Goal: Check status: Check status

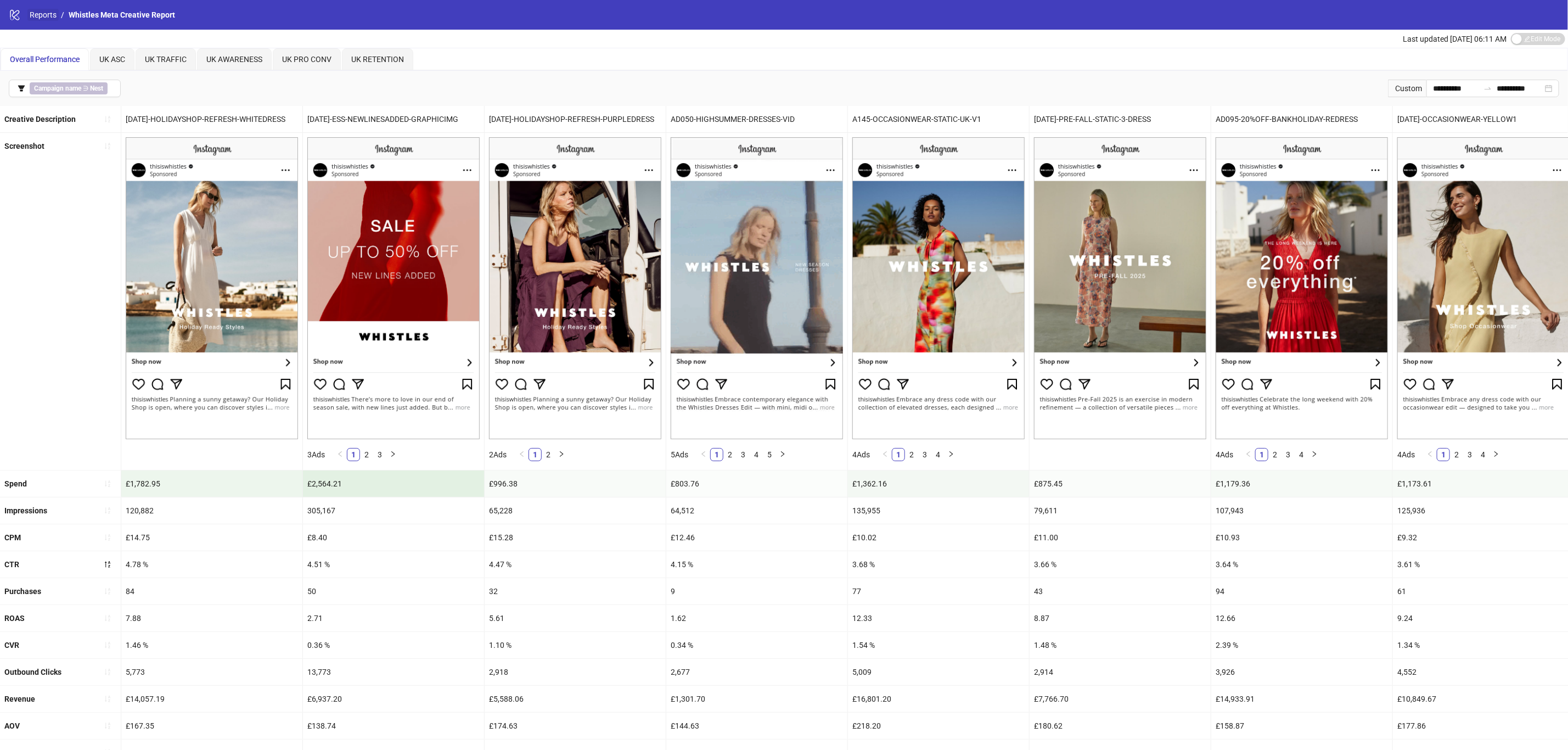
click at [34, 12] on link "Reports" at bounding box center [43, 15] width 31 height 12
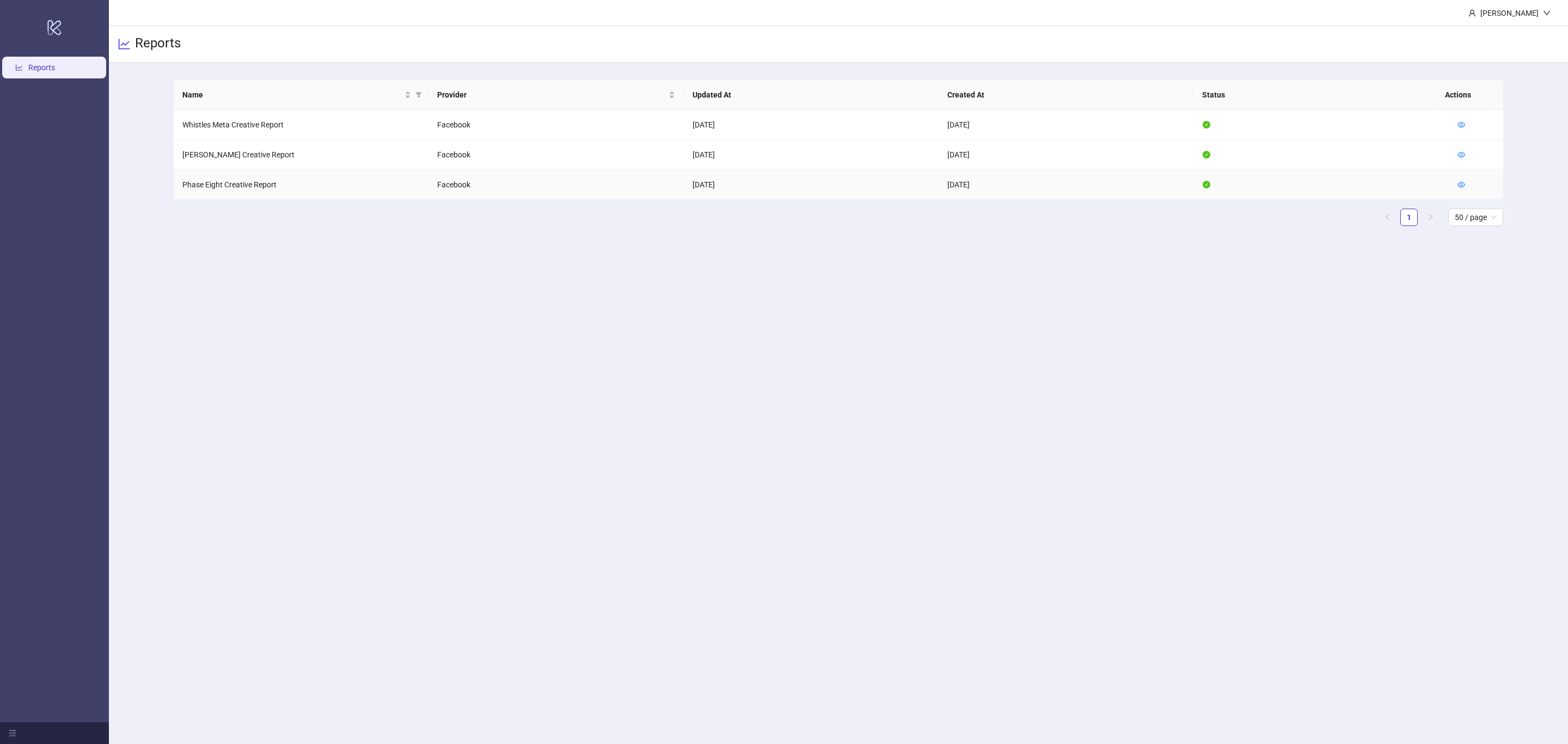
click at [1454, 183] on td at bounding box center [1475, 184] width 54 height 30
click at [1462, 184] on icon "eye" at bounding box center [1461, 184] width 7 height 7
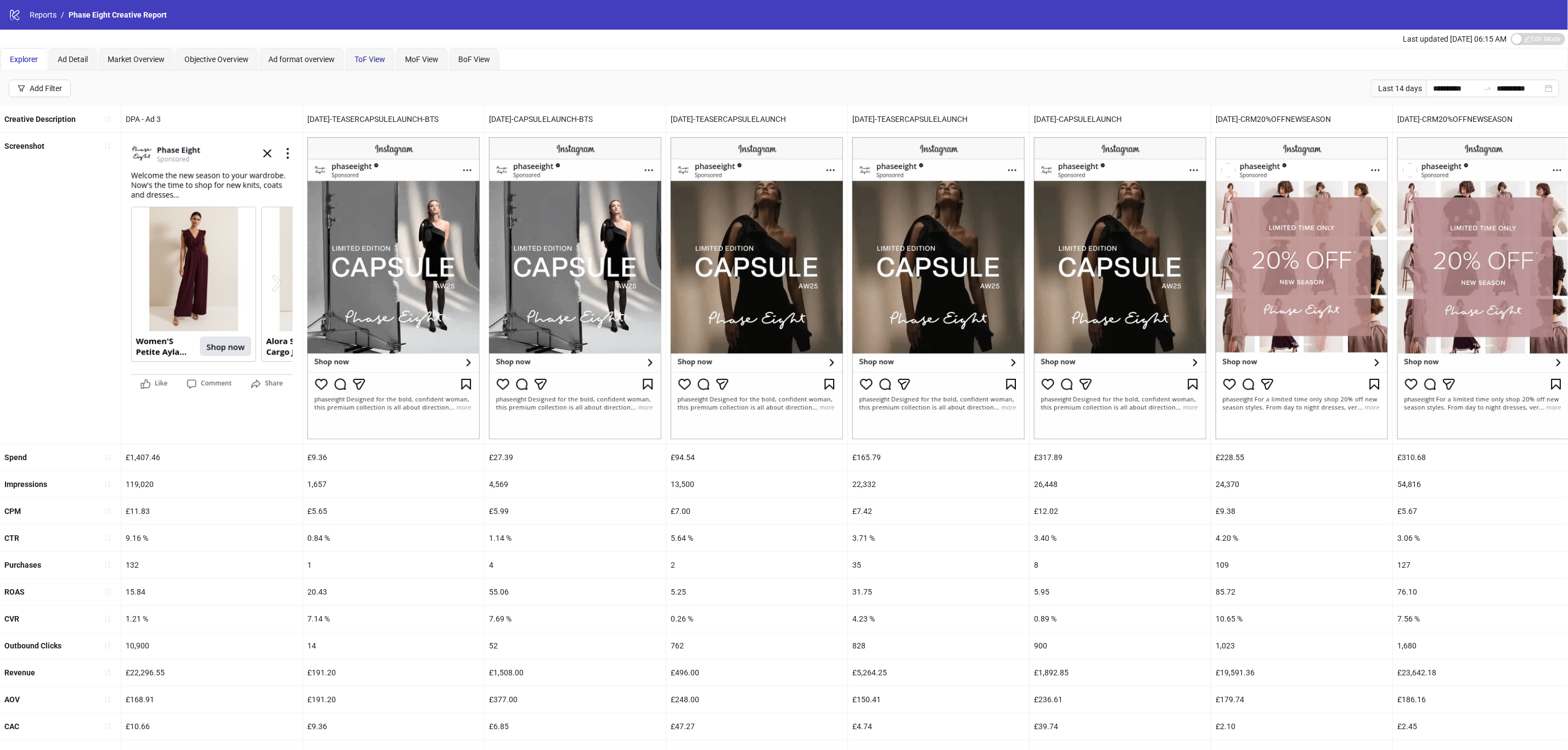
click at [372, 61] on span "ToF View" at bounding box center [370, 59] width 31 height 9
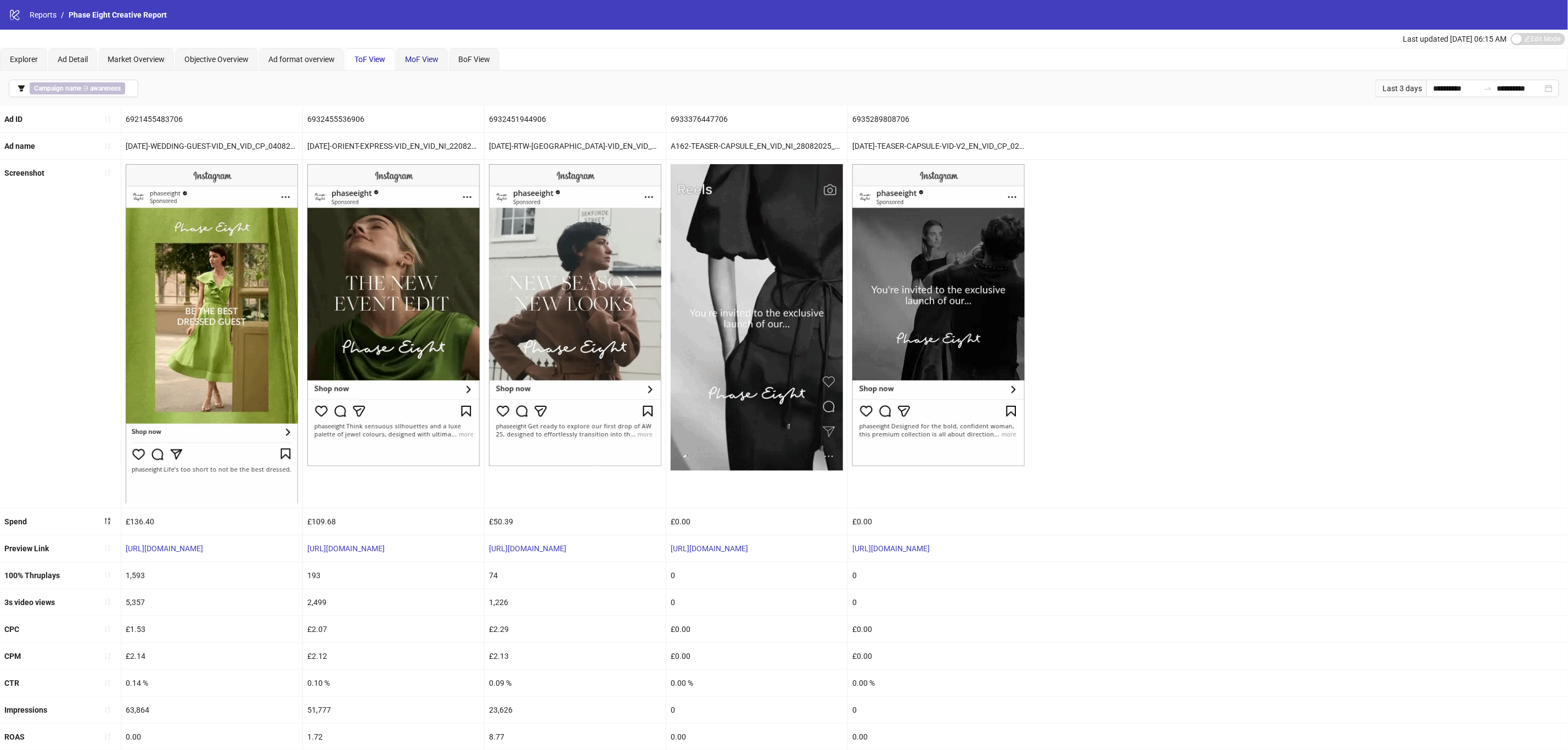
click at [430, 58] on span "MoF View" at bounding box center [422, 59] width 34 height 9
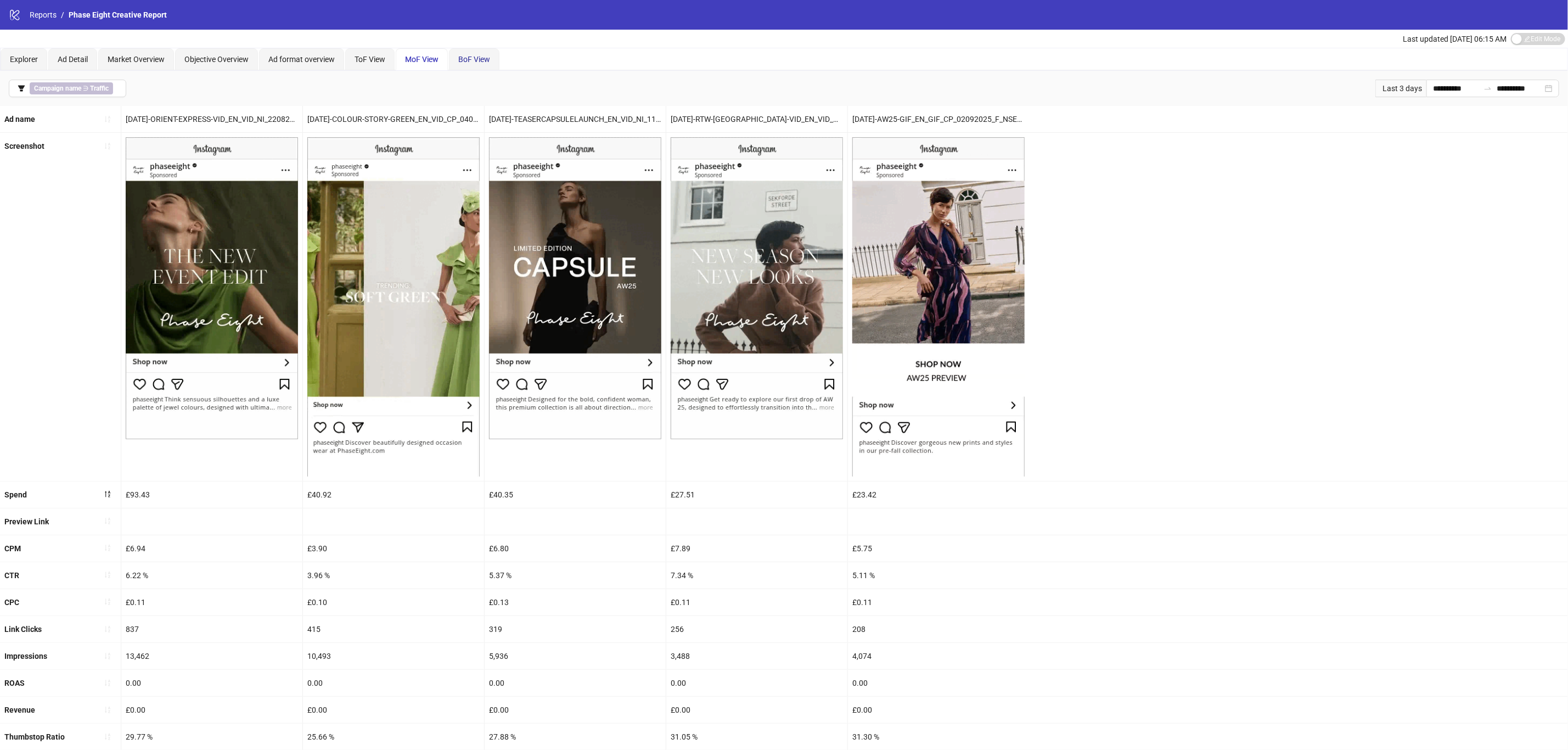
click at [482, 58] on span "BoF View" at bounding box center [473, 59] width 32 height 9
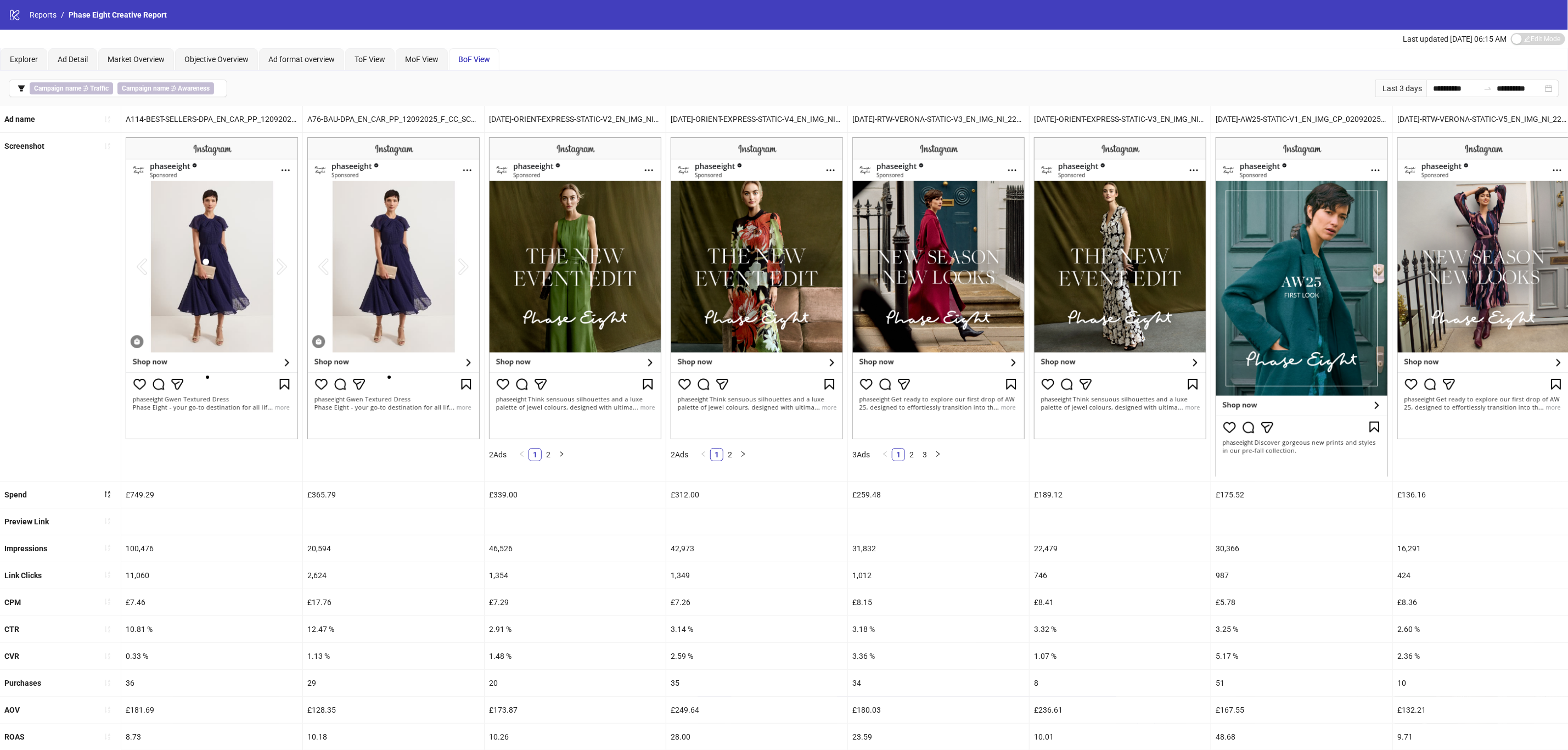
click at [859, 613] on div "£8.15" at bounding box center [938, 602] width 181 height 26
click at [1555, 84] on div "**********" at bounding box center [1493, 88] width 133 height 18
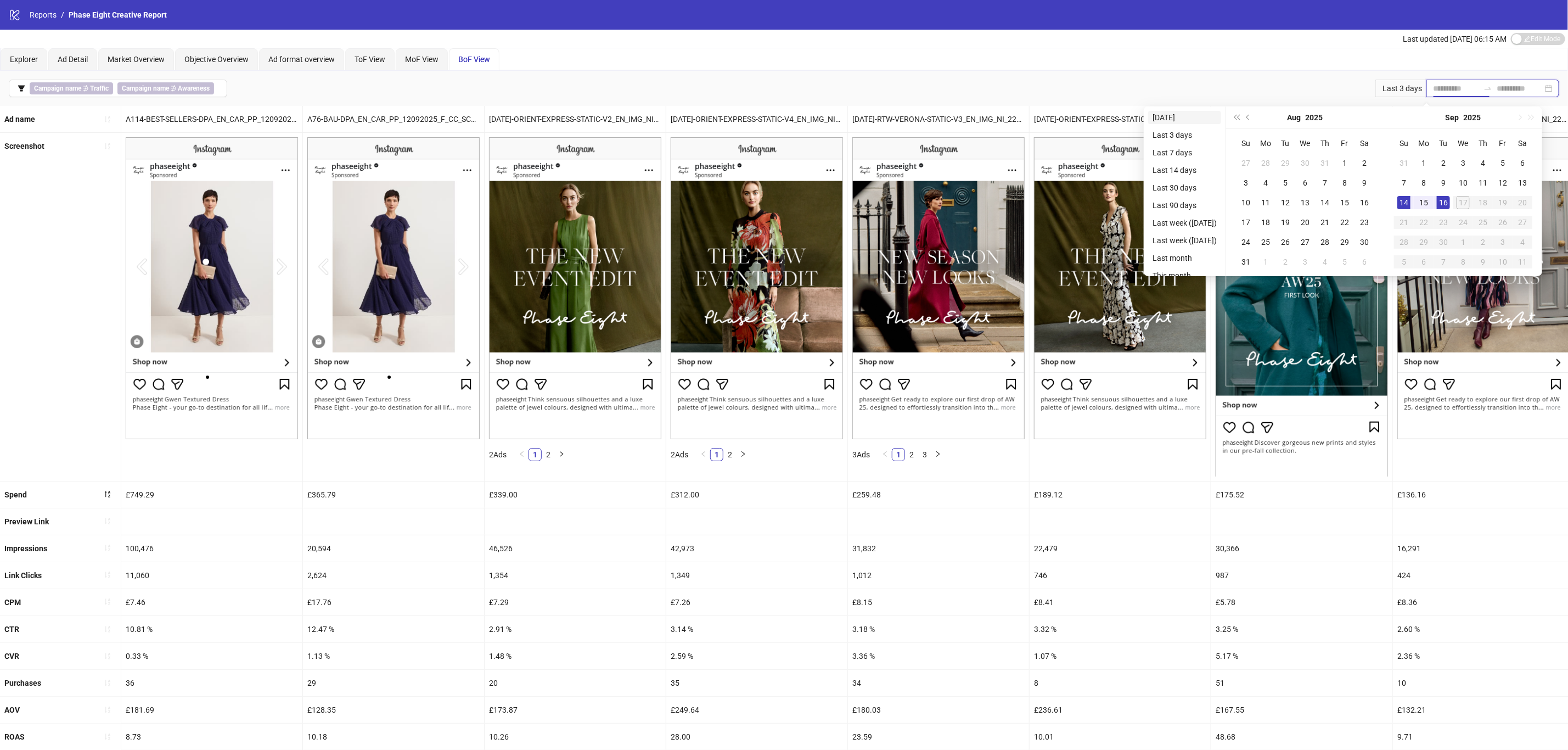
type input "**********"
click at [1176, 119] on li "[DATE]" at bounding box center [1185, 118] width 73 height 13
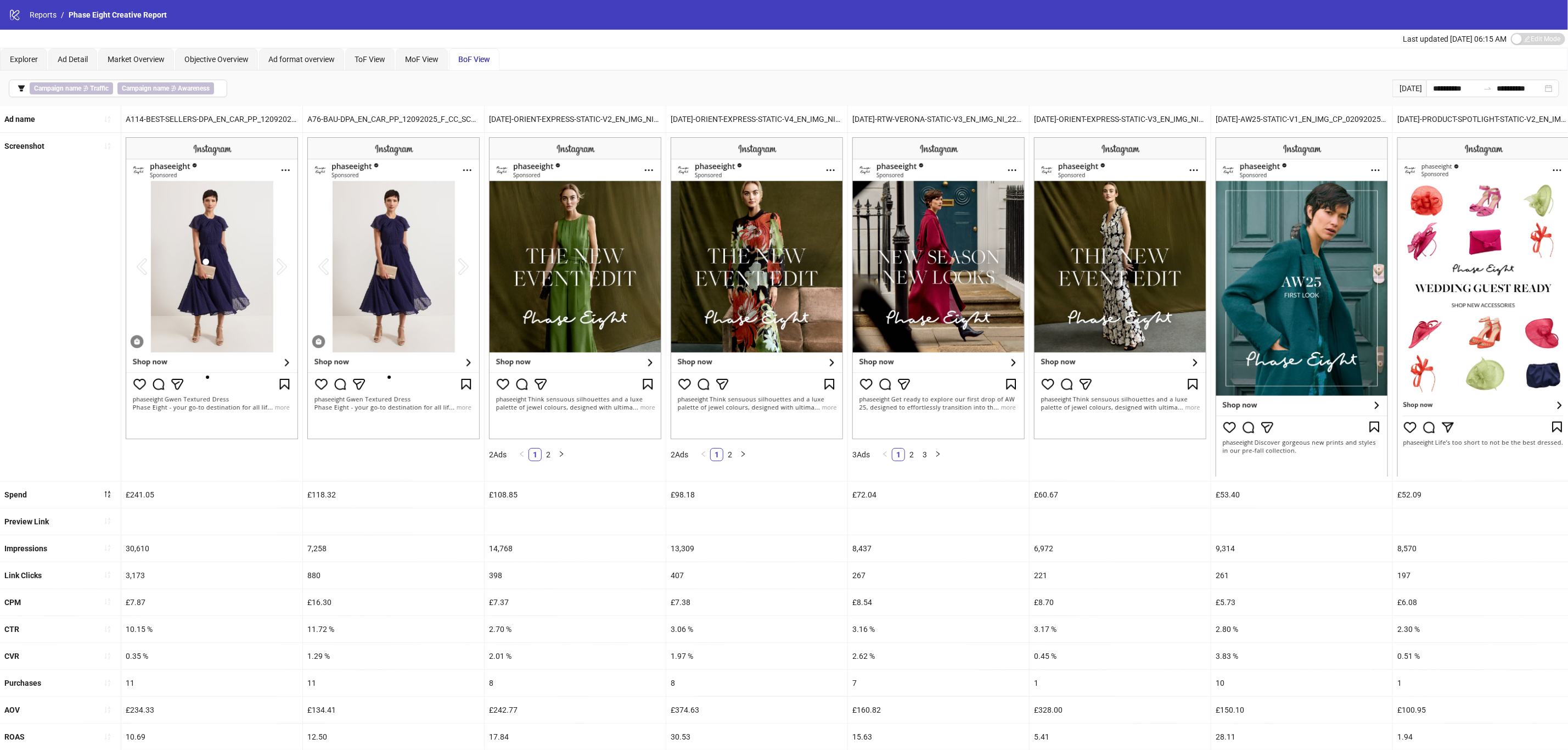
click at [956, 583] on div "267" at bounding box center [938, 575] width 181 height 26
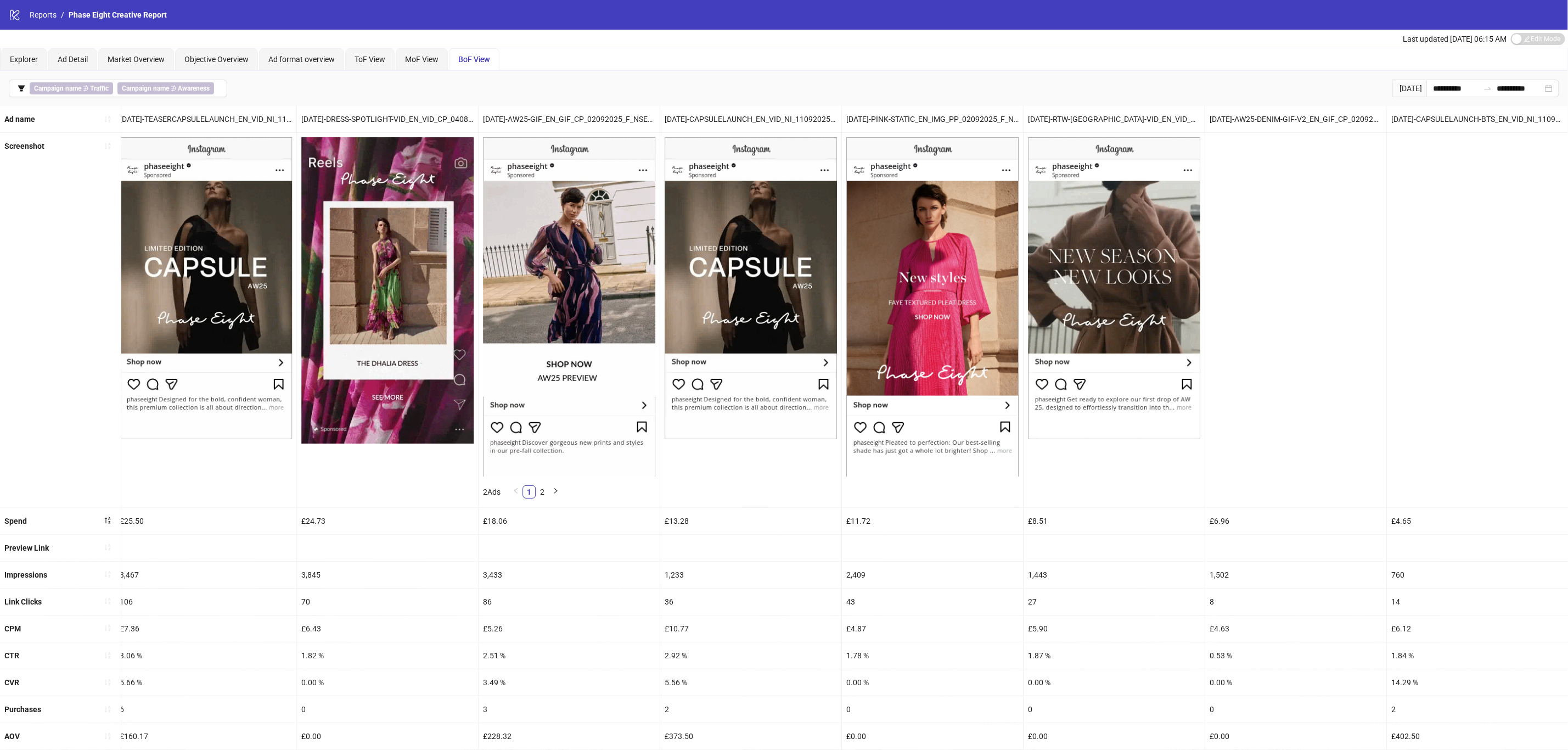
scroll to position [0, 2186]
